Goal: Information Seeking & Learning: Learn about a topic

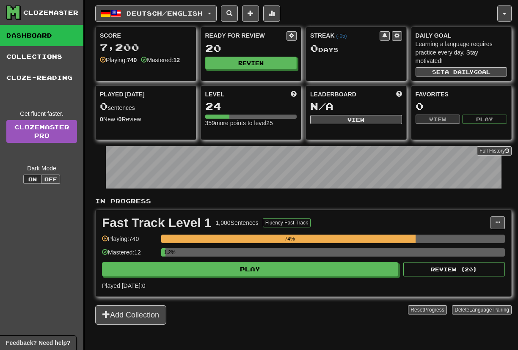
click at [160, 262] on div "Mastered: 12 1.2%" at bounding box center [303, 255] width 403 height 14
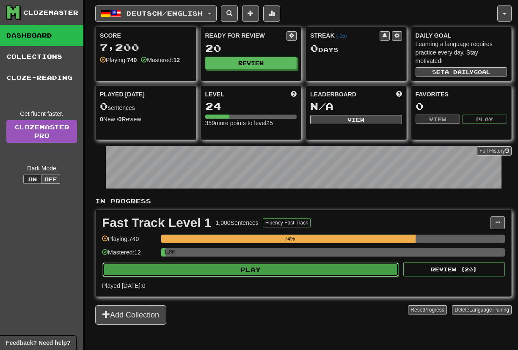
click at [158, 270] on button "Play" at bounding box center [250, 270] width 296 height 14
select select "**"
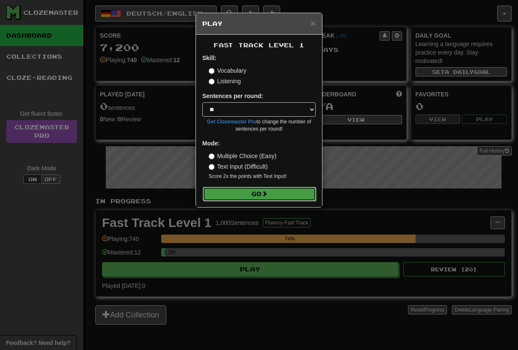
click at [218, 196] on button "Go" at bounding box center [259, 194] width 113 height 14
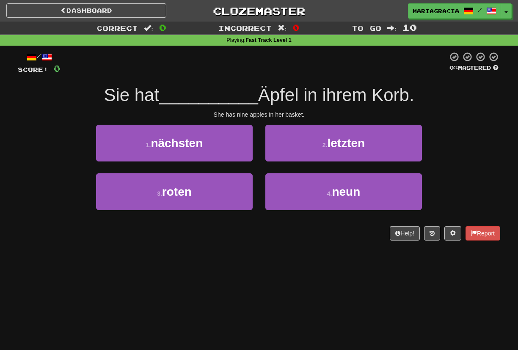
click at [165, 80] on div "/ Score: 0 0 % Mastered Sie hat __________ [PERSON_NAME] in ihrem [PERSON_NAME]…" at bounding box center [259, 146] width 482 height 189
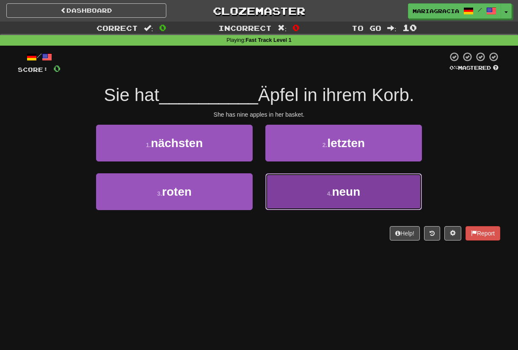
click at [272, 197] on button "4 . neun" at bounding box center [343, 191] width 157 height 37
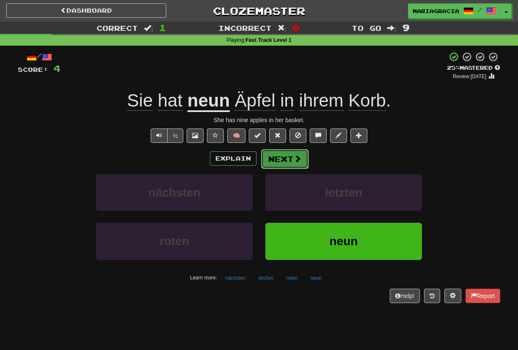
click at [296, 157] on span at bounding box center [298, 159] width 8 height 8
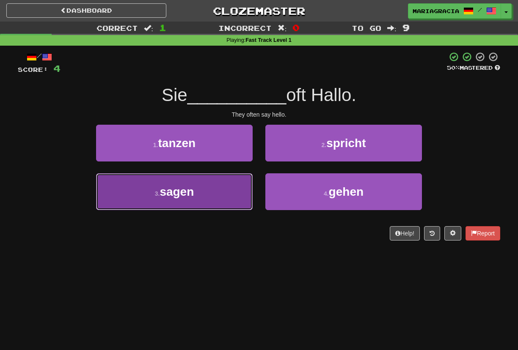
click at [216, 190] on button "3 . sagen" at bounding box center [174, 191] width 157 height 37
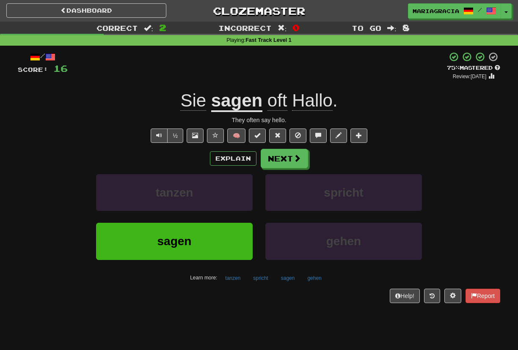
click at [261, 67] on div "+ 12" at bounding box center [257, 66] width 379 height 29
click at [251, 71] on div "+ 12" at bounding box center [257, 66] width 379 height 29
click at [254, 71] on div "+ 12" at bounding box center [257, 66] width 379 height 29
click at [248, 72] on div "+ 12" at bounding box center [257, 66] width 379 height 29
click at [269, 55] on div "+ 12" at bounding box center [257, 66] width 379 height 29
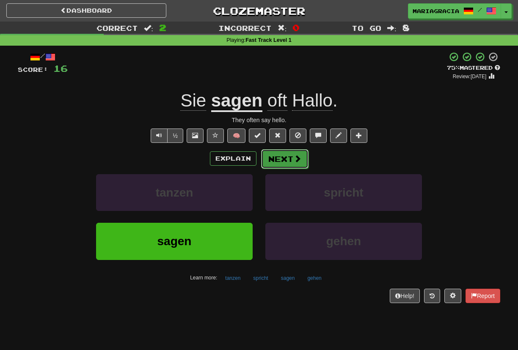
click at [278, 154] on button "Next" at bounding box center [284, 158] width 47 height 19
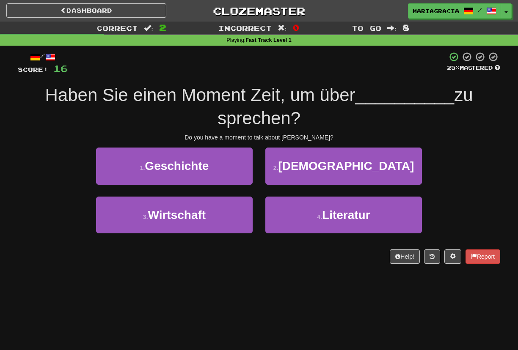
click at [251, 59] on div at bounding box center [257, 63] width 379 height 23
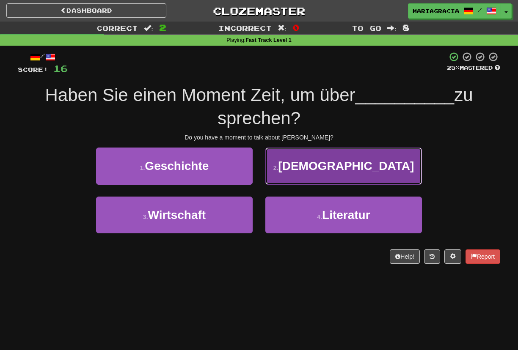
click at [285, 178] on button "2 . Jesus" at bounding box center [343, 166] width 157 height 37
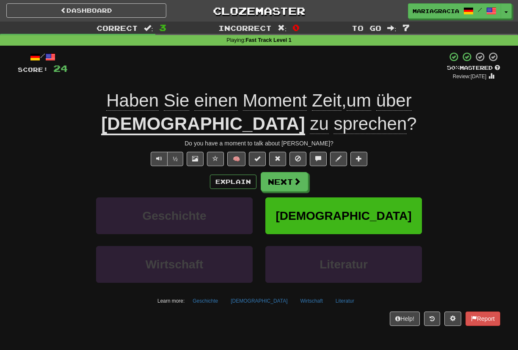
click at [304, 72] on div "+ 8" at bounding box center [257, 66] width 379 height 29
click at [291, 173] on button "Next" at bounding box center [284, 182] width 47 height 19
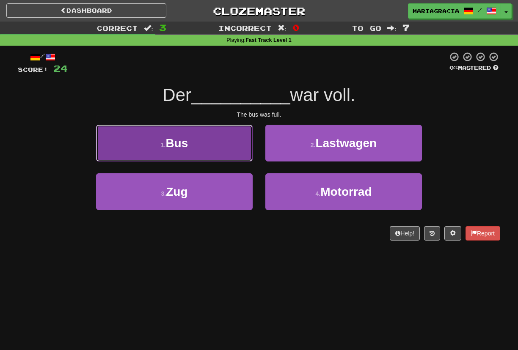
click at [222, 154] on button "1 . Bus" at bounding box center [174, 143] width 157 height 37
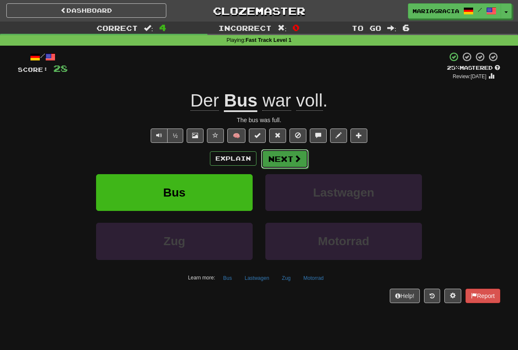
click at [281, 166] on button "Next" at bounding box center [284, 158] width 47 height 19
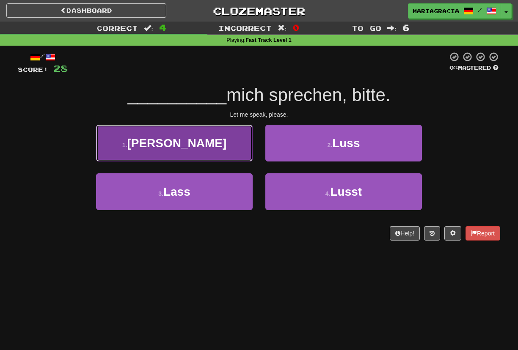
click at [201, 147] on button "1 . Liszt" at bounding box center [174, 143] width 157 height 37
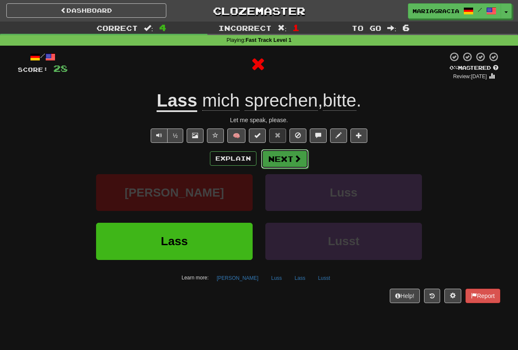
click at [274, 157] on button "Next" at bounding box center [284, 158] width 47 height 19
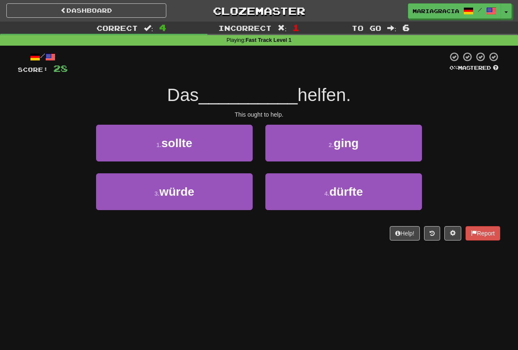
click at [267, 116] on div "This ought to help." at bounding box center [259, 114] width 482 height 8
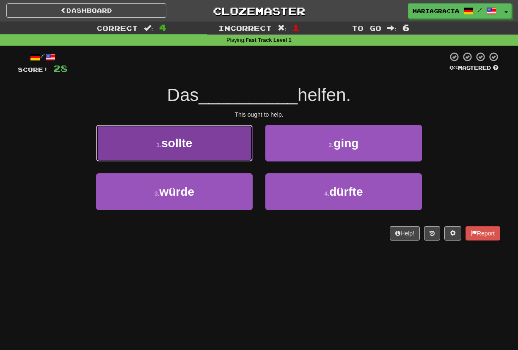
click at [233, 129] on button "1 . sollte" at bounding box center [174, 143] width 157 height 37
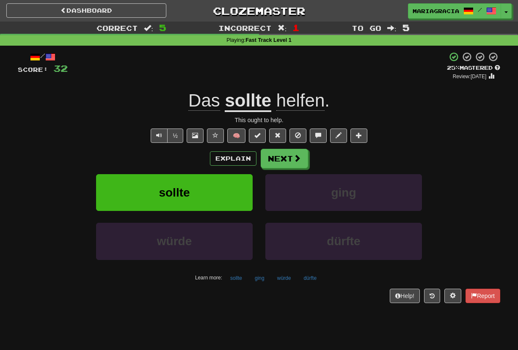
click at [255, 111] on u "sollte" at bounding box center [248, 102] width 47 height 22
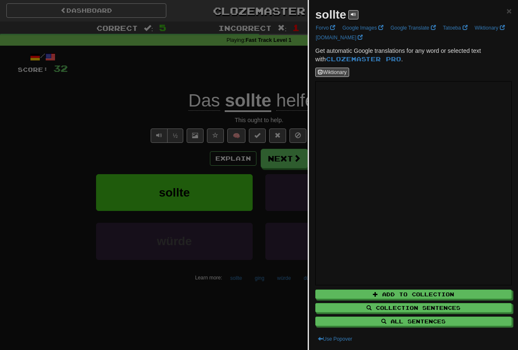
click at [259, 83] on div at bounding box center [259, 175] width 518 height 350
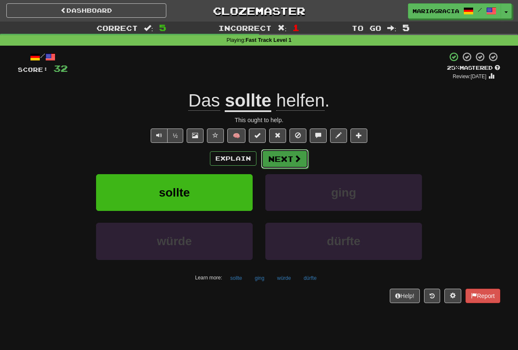
click at [281, 160] on button "Next" at bounding box center [284, 158] width 47 height 19
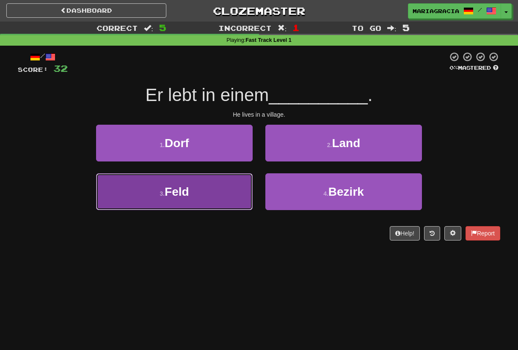
click at [225, 192] on button "3 . Feld" at bounding box center [174, 191] width 157 height 37
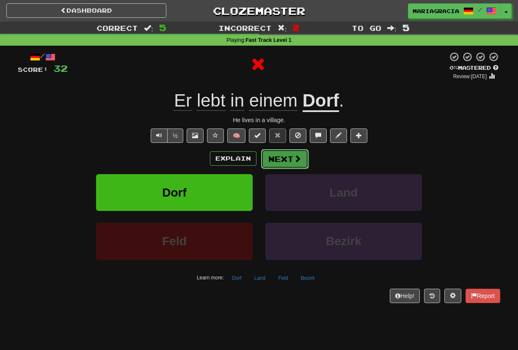
click at [294, 161] on span at bounding box center [298, 159] width 8 height 8
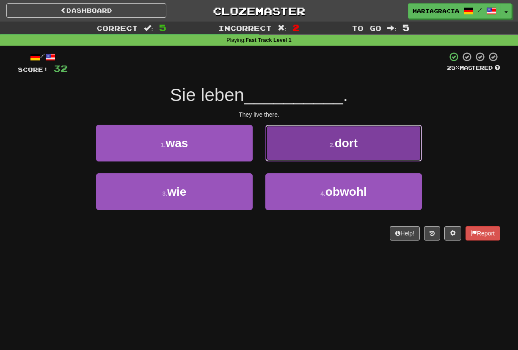
click at [303, 155] on button "2 . dort" at bounding box center [343, 143] width 157 height 37
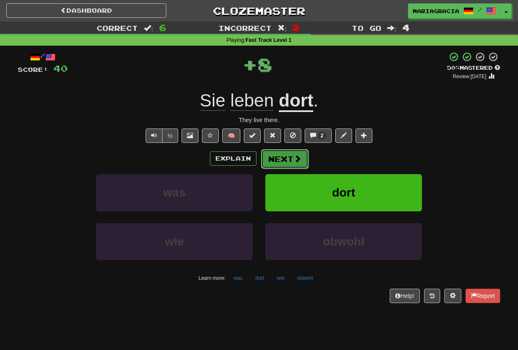
click at [295, 157] on span at bounding box center [298, 159] width 8 height 8
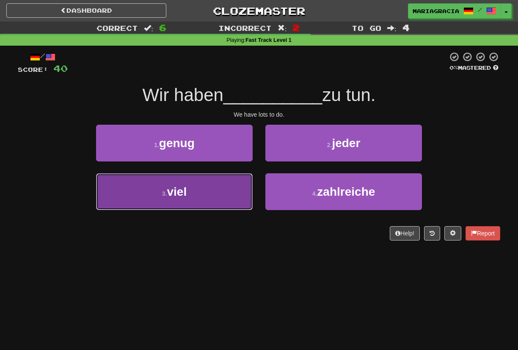
click at [234, 194] on button "3 . viel" at bounding box center [174, 191] width 157 height 37
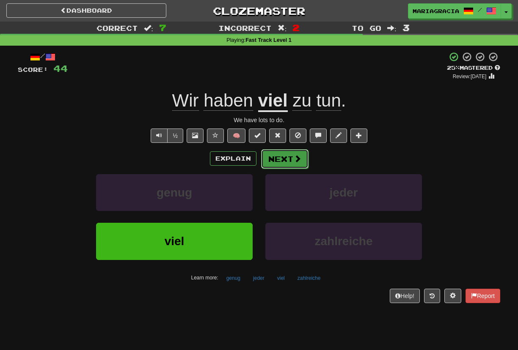
click at [285, 165] on button "Next" at bounding box center [284, 158] width 47 height 19
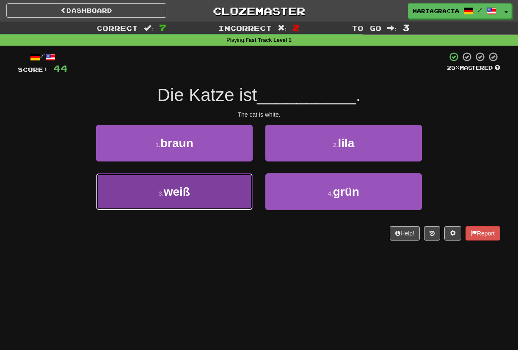
click at [196, 201] on button "3 . weiß" at bounding box center [174, 191] width 157 height 37
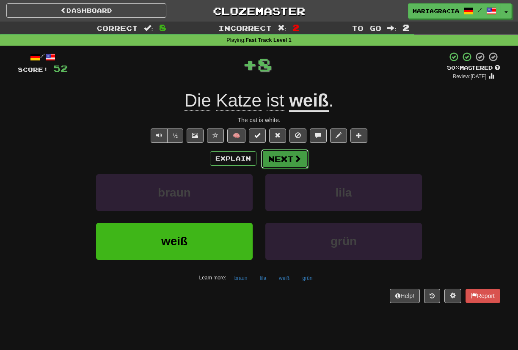
click at [278, 159] on button "Next" at bounding box center [284, 158] width 47 height 19
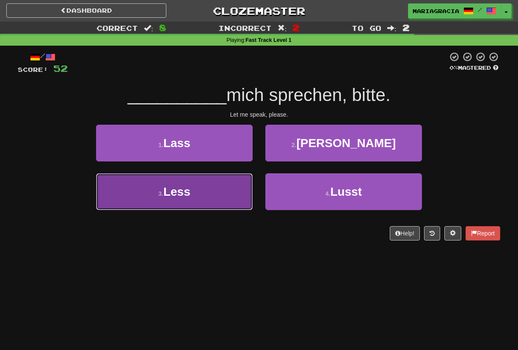
click at [218, 201] on button "3 . Less" at bounding box center [174, 191] width 157 height 37
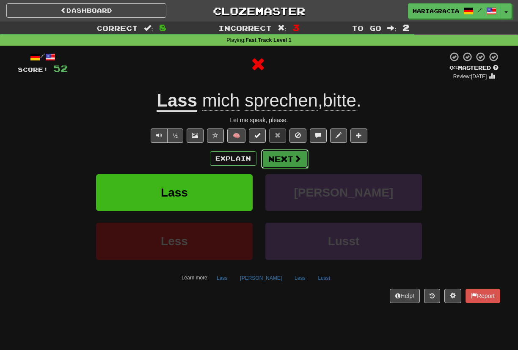
click at [286, 162] on button "Next" at bounding box center [284, 158] width 47 height 19
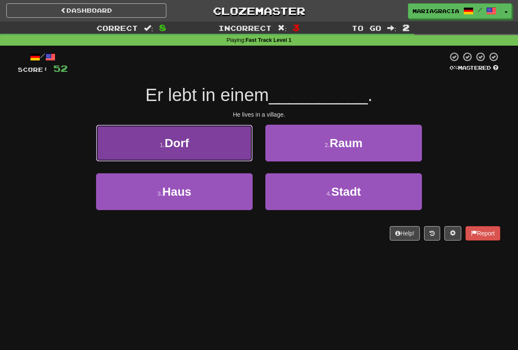
click at [213, 147] on button "1 . Dorf" at bounding box center [174, 143] width 157 height 37
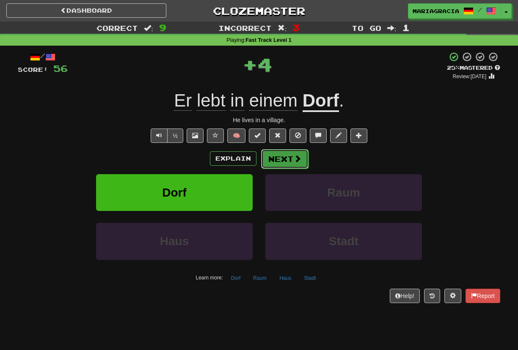
click at [289, 161] on button "Next" at bounding box center [284, 158] width 47 height 19
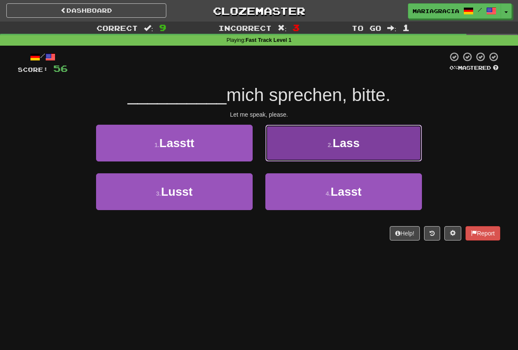
click at [300, 151] on button "2 . Lass" at bounding box center [343, 143] width 157 height 37
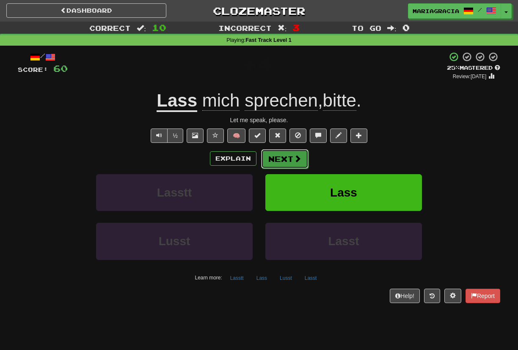
click at [301, 154] on button "Next" at bounding box center [284, 158] width 47 height 19
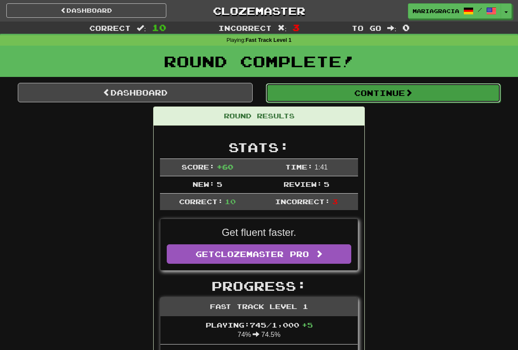
click at [309, 96] on button "Continue" at bounding box center [383, 92] width 235 height 19
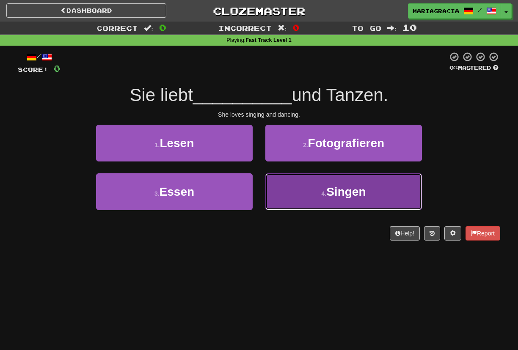
click at [323, 193] on small "4 ." at bounding box center [323, 193] width 5 height 7
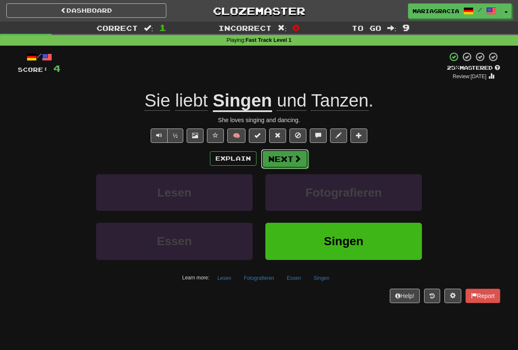
click at [298, 161] on span at bounding box center [298, 159] width 8 height 8
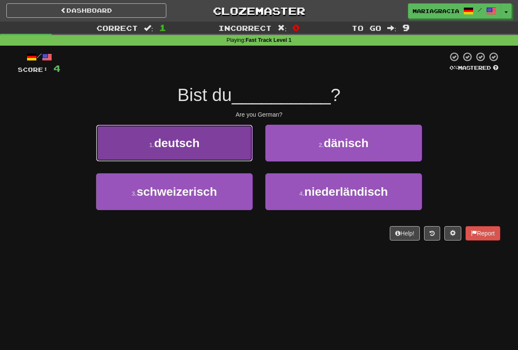
click at [223, 147] on button "1 . deutsch" at bounding box center [174, 143] width 157 height 37
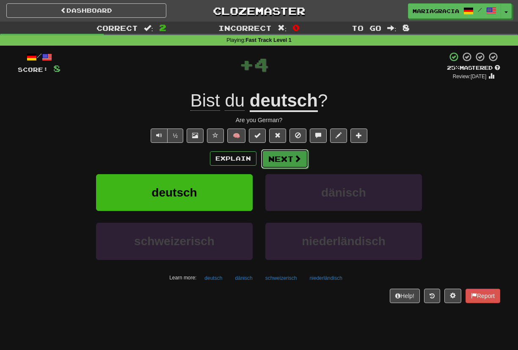
click at [275, 155] on button "Next" at bounding box center [284, 158] width 47 height 19
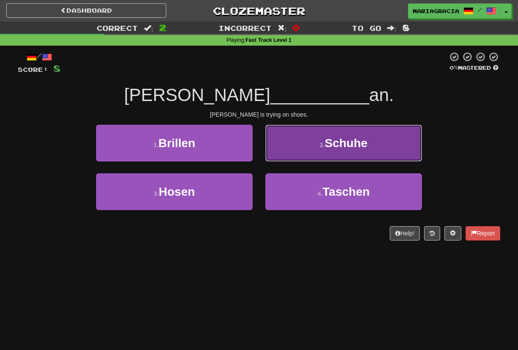
click at [298, 154] on button "2 . Schuhe" at bounding box center [343, 143] width 157 height 37
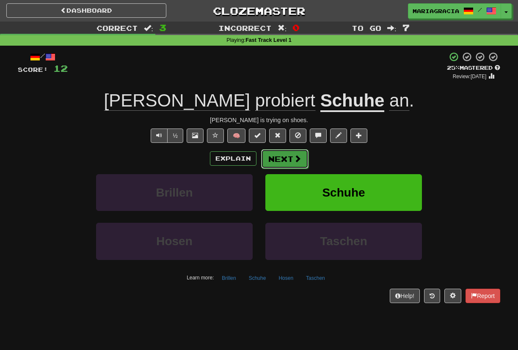
click at [290, 161] on button "Next" at bounding box center [284, 158] width 47 height 19
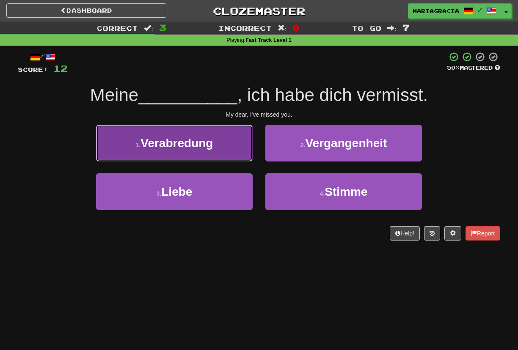
click at [233, 141] on button "1 . Verabredung" at bounding box center [174, 143] width 157 height 37
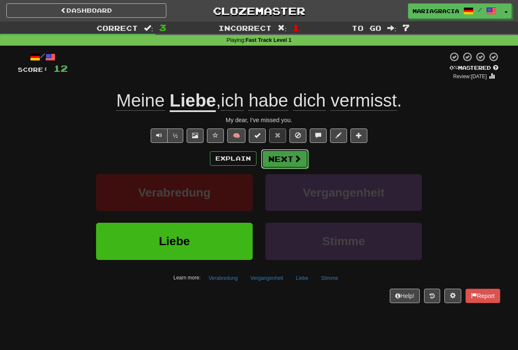
click at [279, 158] on button "Next" at bounding box center [284, 158] width 47 height 19
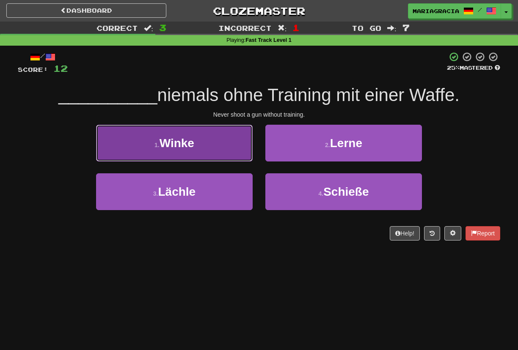
click at [239, 139] on button "1 . Winke" at bounding box center [174, 143] width 157 height 37
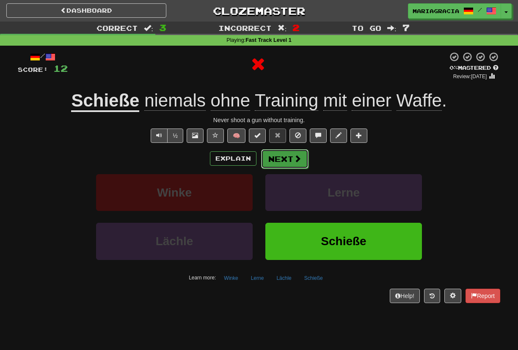
click at [289, 160] on button "Next" at bounding box center [284, 158] width 47 height 19
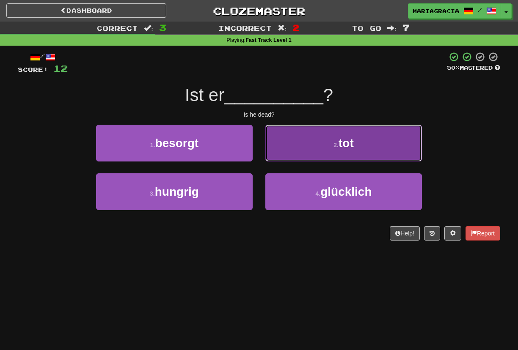
click at [280, 132] on button "2 . tot" at bounding box center [343, 143] width 157 height 37
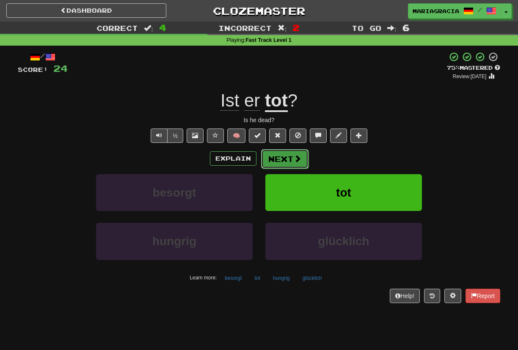
click at [299, 160] on span at bounding box center [298, 159] width 8 height 8
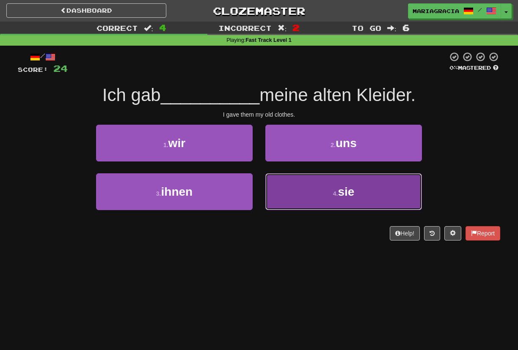
click at [307, 187] on button "4 . sie" at bounding box center [343, 191] width 157 height 37
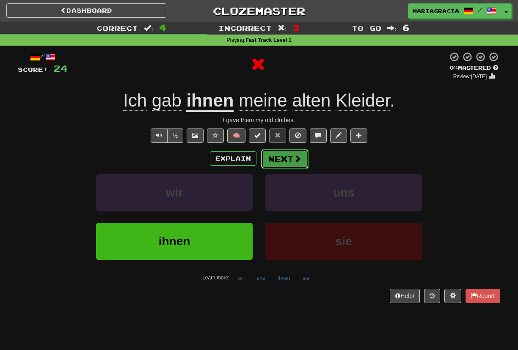
click at [281, 160] on button "Next" at bounding box center [284, 158] width 47 height 19
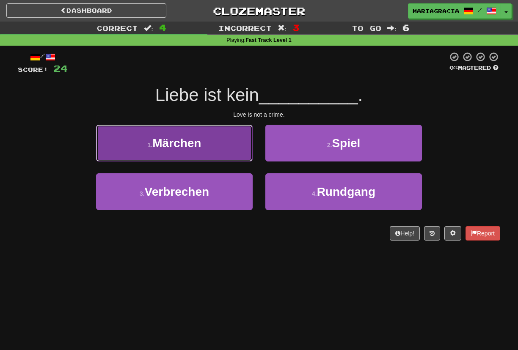
click at [228, 160] on button "1 . Märchen" at bounding box center [174, 143] width 157 height 37
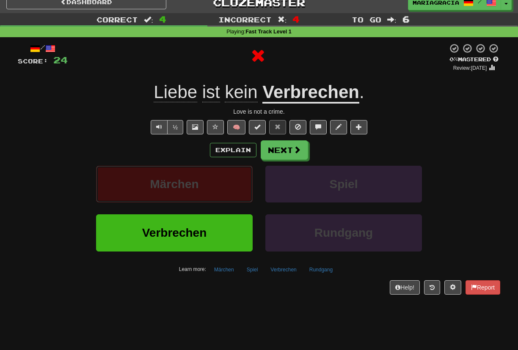
scroll to position [8, 0]
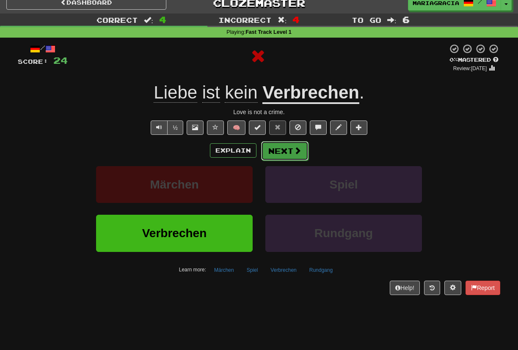
click at [283, 144] on button "Next" at bounding box center [284, 150] width 47 height 19
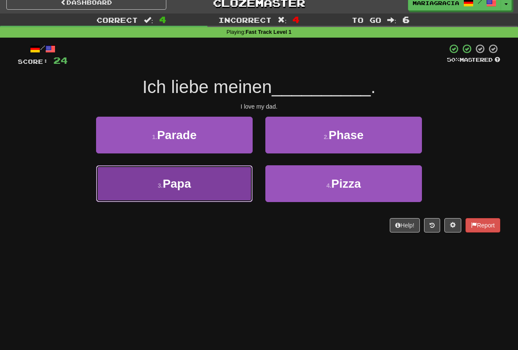
click at [234, 188] on button "3 . Papa" at bounding box center [174, 183] width 157 height 37
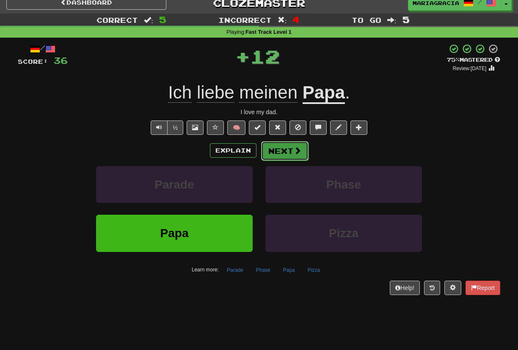
click at [288, 154] on button "Next" at bounding box center [284, 150] width 47 height 19
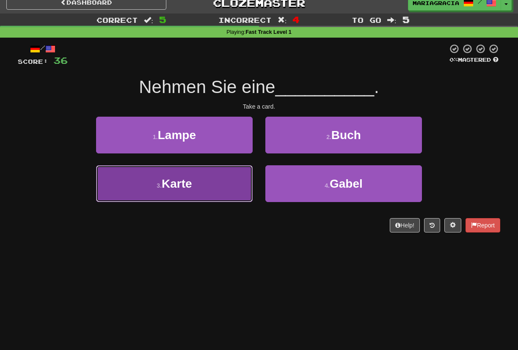
click at [234, 190] on button "3 . Karte" at bounding box center [174, 183] width 157 height 37
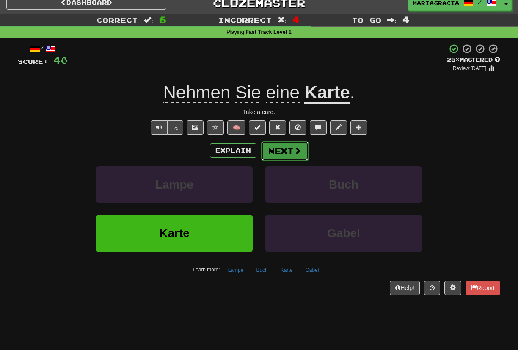
click at [272, 152] on button "Next" at bounding box center [284, 150] width 47 height 19
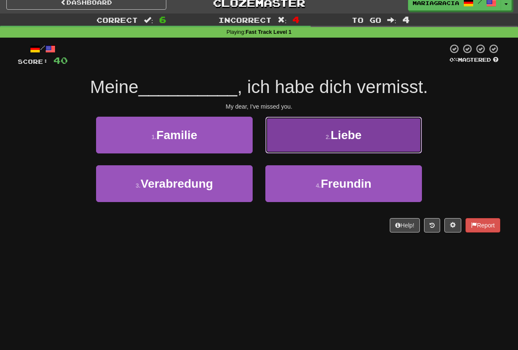
click at [294, 147] on button "2 . Liebe" at bounding box center [343, 135] width 157 height 37
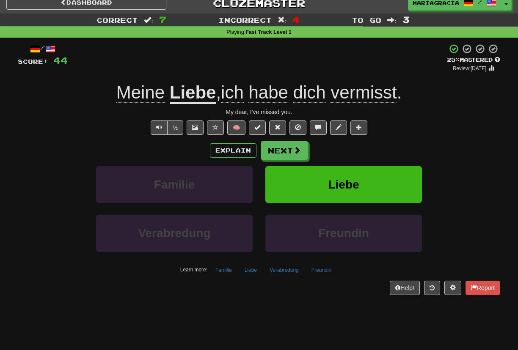
click at [283, 61] on div "+ 4" at bounding box center [257, 58] width 379 height 29
click at [283, 62] on div "+ 4" at bounding box center [257, 58] width 379 height 29
click at [278, 156] on button "Next" at bounding box center [284, 150] width 47 height 19
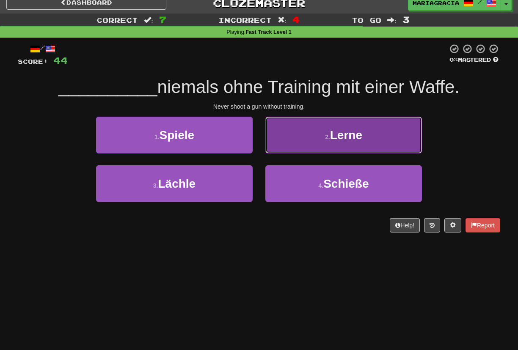
click at [302, 142] on button "2 . Lerne" at bounding box center [343, 135] width 157 height 37
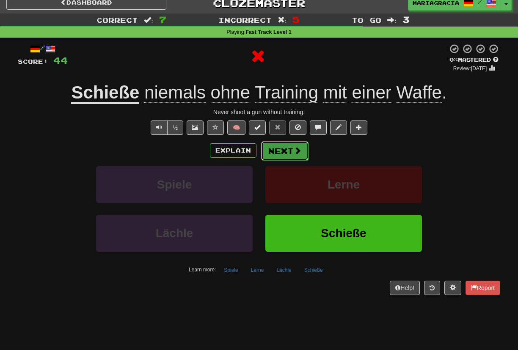
click at [279, 150] on button "Next" at bounding box center [284, 150] width 47 height 19
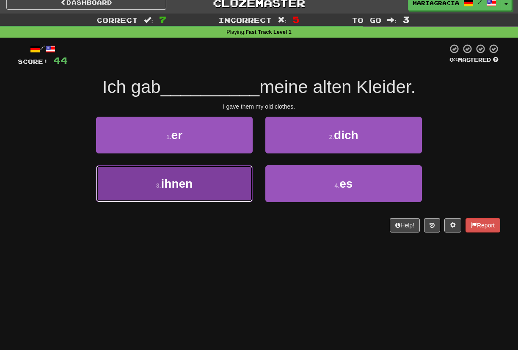
click at [219, 196] on button "3 . ihnen" at bounding box center [174, 183] width 157 height 37
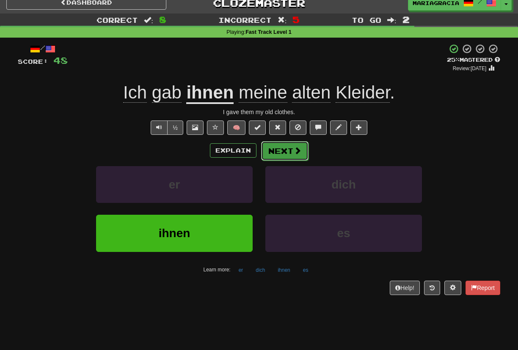
click at [292, 151] on button "Next" at bounding box center [284, 150] width 47 height 19
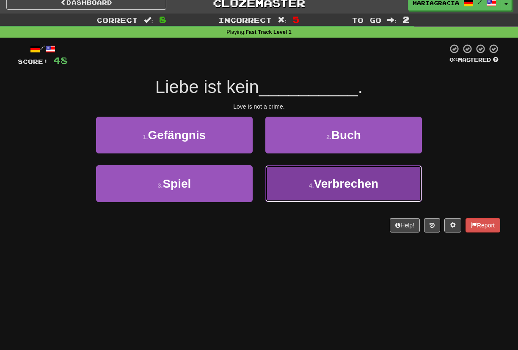
click at [305, 188] on button "4 . Verbrechen" at bounding box center [343, 183] width 157 height 37
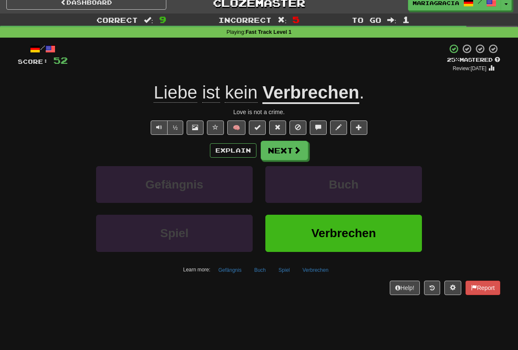
click at [295, 61] on div "+ 4" at bounding box center [257, 58] width 379 height 29
click at [275, 154] on button "Next" at bounding box center [284, 150] width 47 height 19
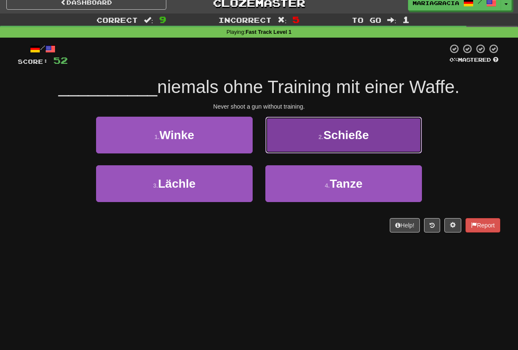
click at [313, 136] on button "2 . Schieße" at bounding box center [343, 135] width 157 height 37
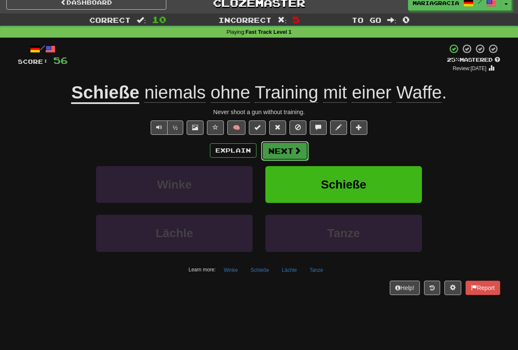
click at [286, 154] on button "Next" at bounding box center [284, 150] width 47 height 19
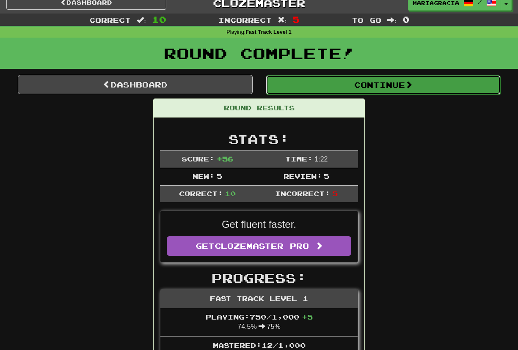
click at [286, 89] on button "Continue" at bounding box center [383, 84] width 235 height 19
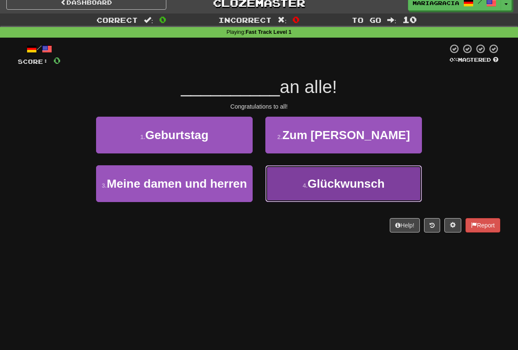
click at [327, 197] on button "4 . Glückwunsch" at bounding box center [343, 183] width 157 height 37
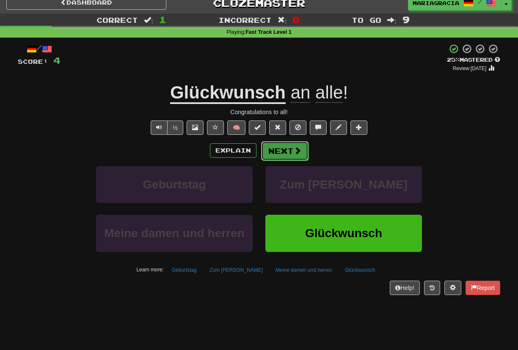
click at [292, 148] on button "Next" at bounding box center [284, 150] width 47 height 19
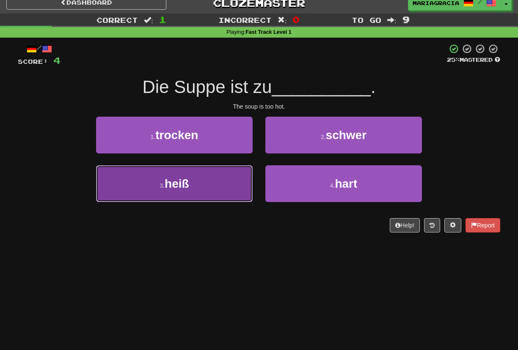
click at [221, 182] on button "3 . heiß" at bounding box center [174, 183] width 157 height 37
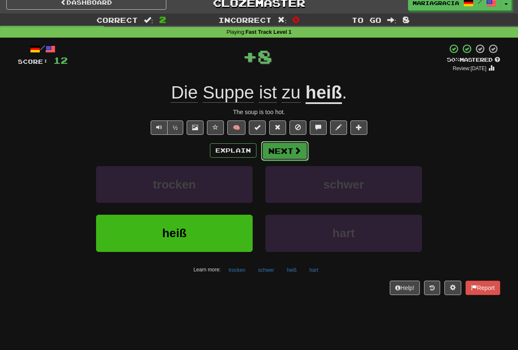
click at [282, 147] on button "Next" at bounding box center [284, 150] width 47 height 19
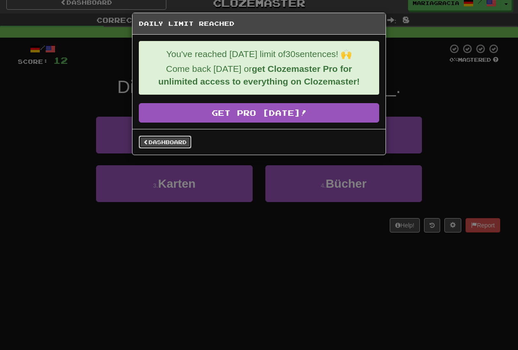
click at [154, 141] on link "Dashboard" at bounding box center [165, 142] width 52 height 13
